Goal: Task Accomplishment & Management: Complete application form

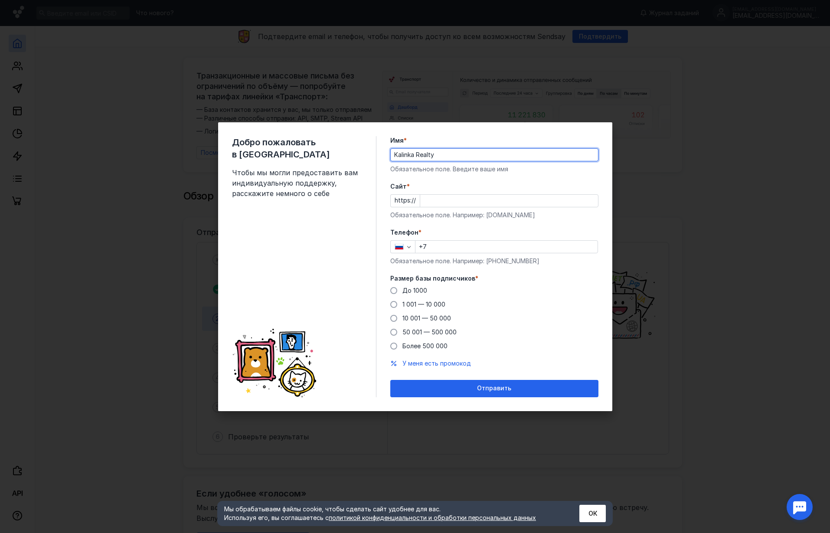
type input "Kalinka Realty"
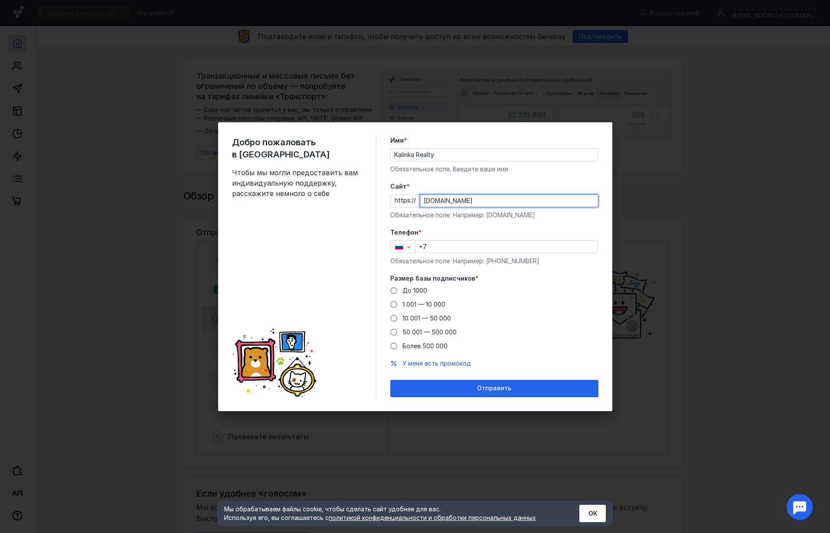
type input "[DOMAIN_NAME]"
click at [506, 252] on div "+7" at bounding box center [506, 246] width 183 height 13
click at [530, 248] on input "+7" at bounding box center [506, 247] width 182 height 12
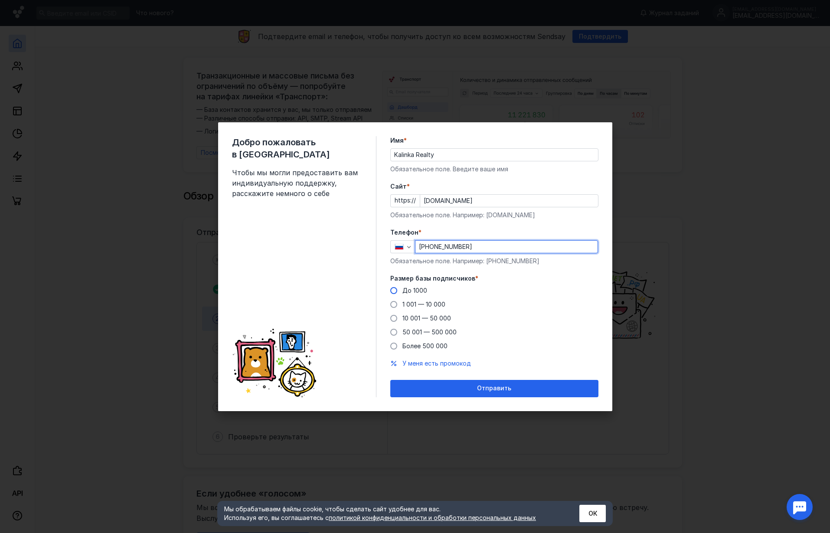
type input "[PHONE_NUMBER]"
click at [403, 290] on span "До 1000" at bounding box center [414, 290] width 25 height 7
click at [0, 0] on input "До 1000" at bounding box center [0, 0] width 0 height 0
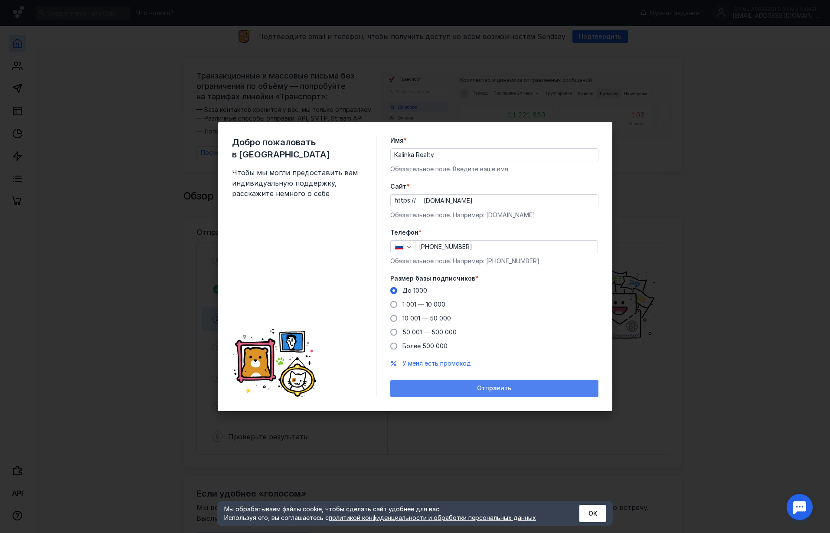
click at [494, 387] on span "Отправить" at bounding box center [494, 388] width 34 height 7
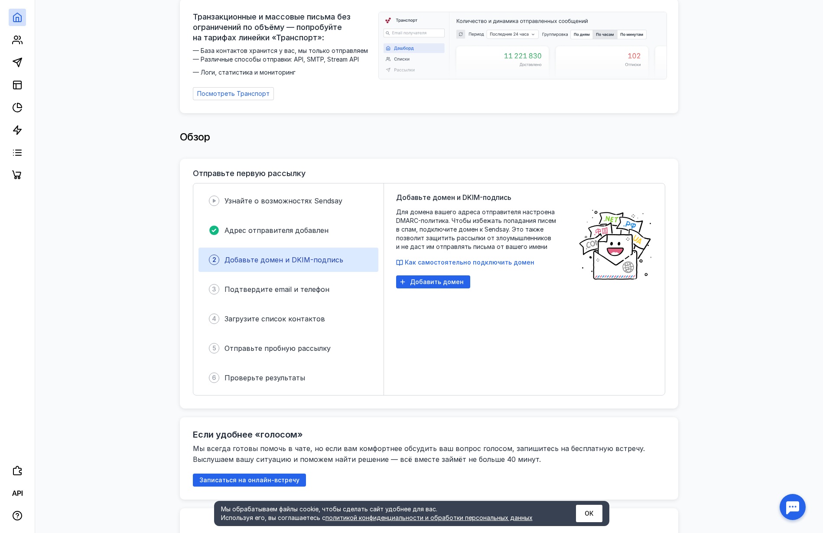
scroll to position [11, 0]
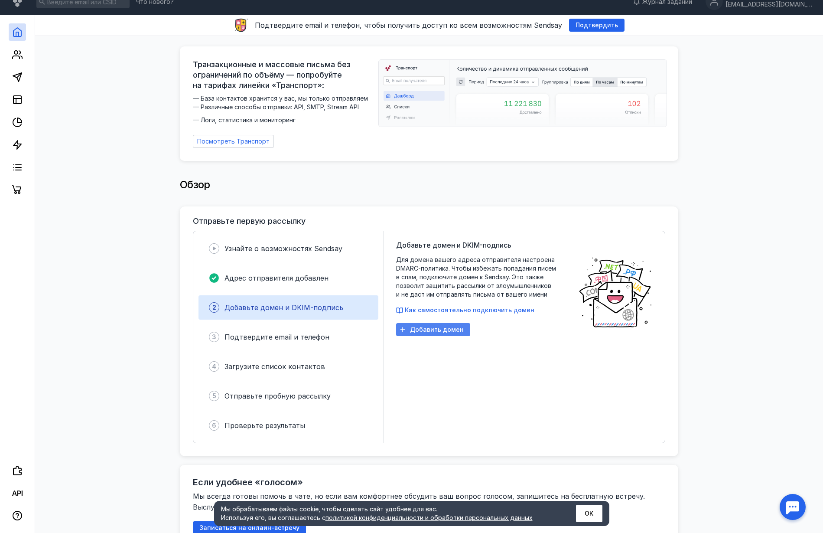
click at [433, 327] on span "Добавить домен" at bounding box center [437, 329] width 54 height 7
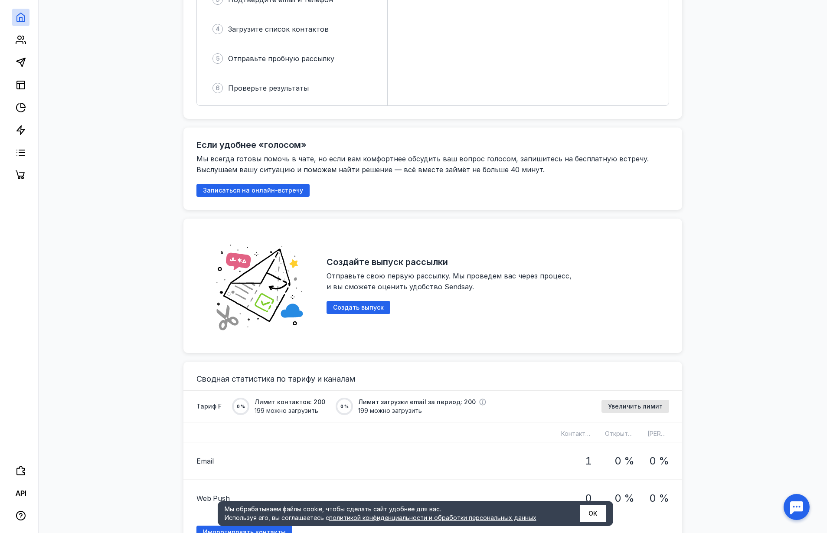
scroll to position [0, 0]
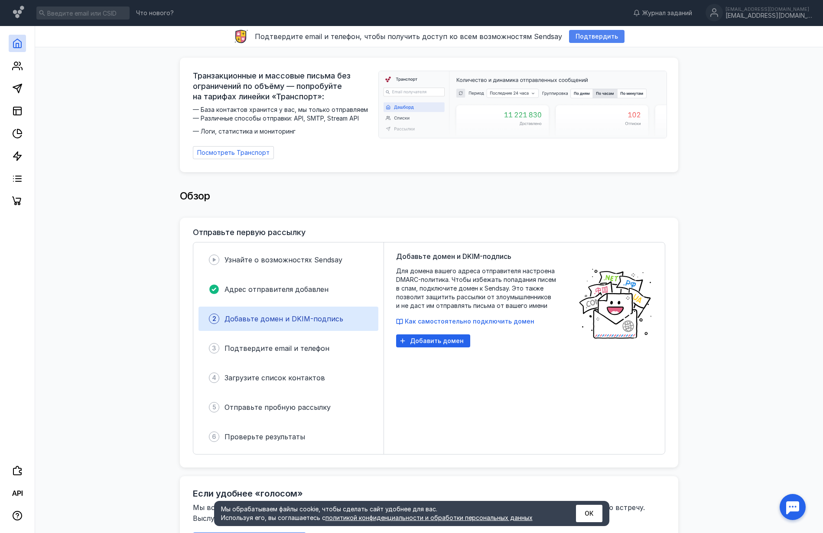
click at [596, 37] on span "Подтвердить" at bounding box center [597, 36] width 42 height 7
